Goal: Transaction & Acquisition: Obtain resource

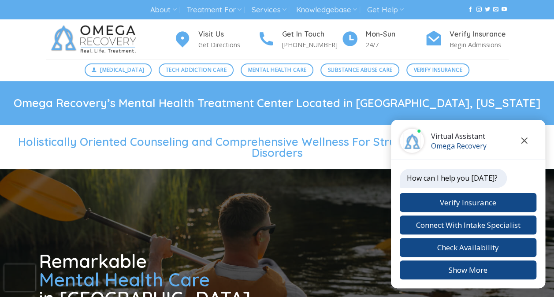
click at [523, 139] on icon "Close chat" at bounding box center [524, 141] width 7 height 6
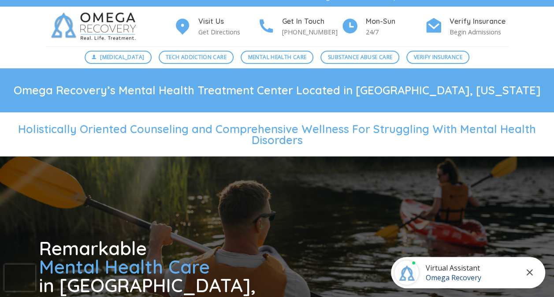
scroll to position [15, 0]
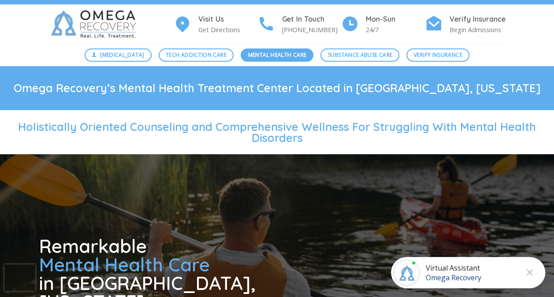
click at [273, 53] on span "Mental Health Care" at bounding box center [277, 55] width 58 height 8
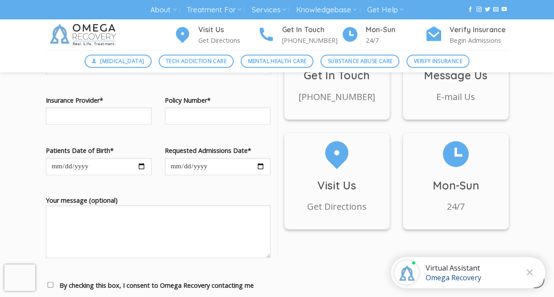
scroll to position [897, 0]
click at [478, 31] on h4 "Verify Insurance" at bounding box center [479, 29] width 59 height 11
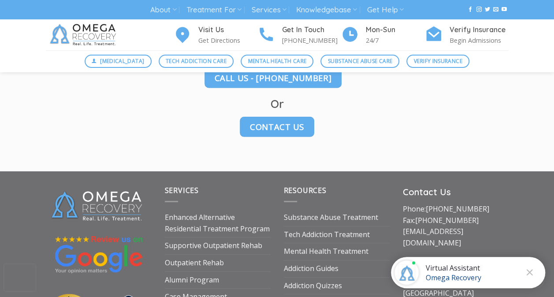
scroll to position [1249, 0]
